Goal: Task Accomplishment & Management: Manage account settings

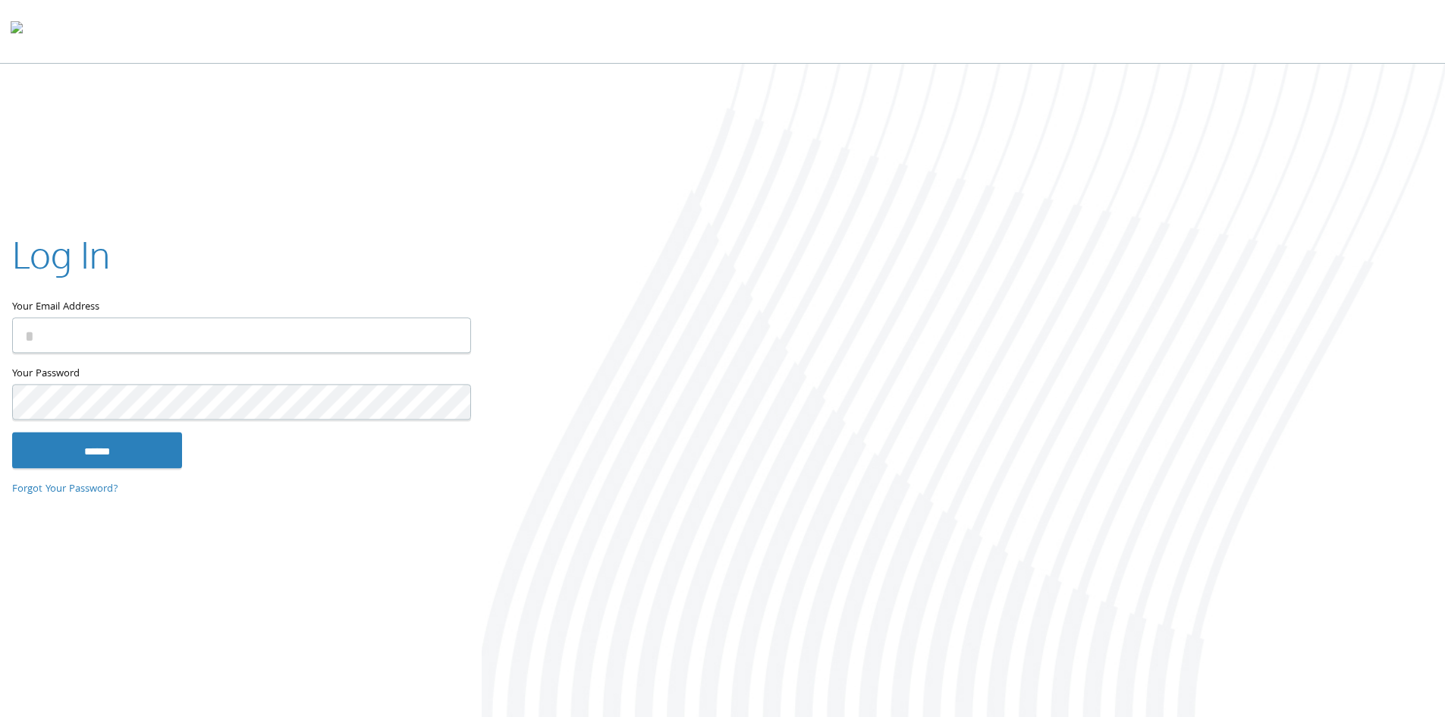
click at [137, 330] on input "Your Email Address" at bounding box center [241, 335] width 459 height 36
type input "**********"
click at [12, 432] on input "******" at bounding box center [97, 450] width 170 height 36
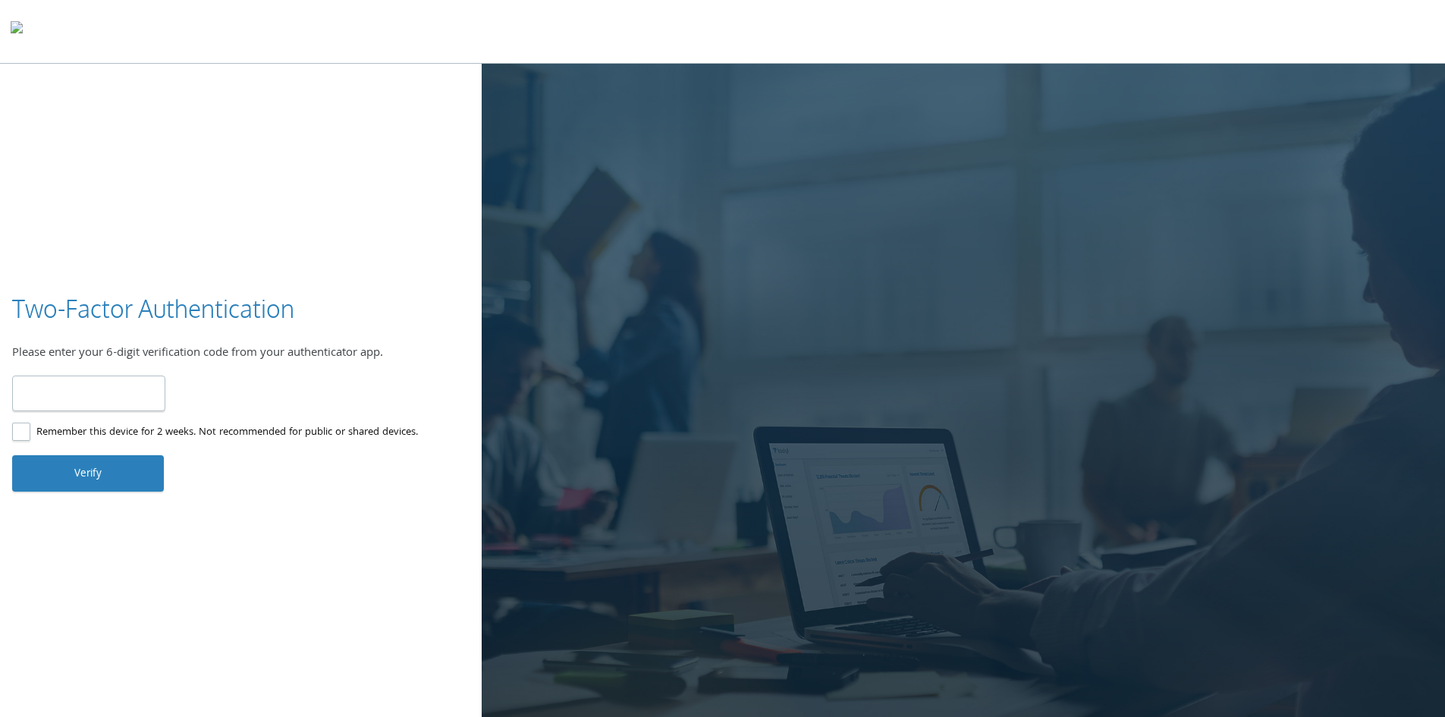
type input "******"
